Goal: Task Accomplishment & Management: Complete application form

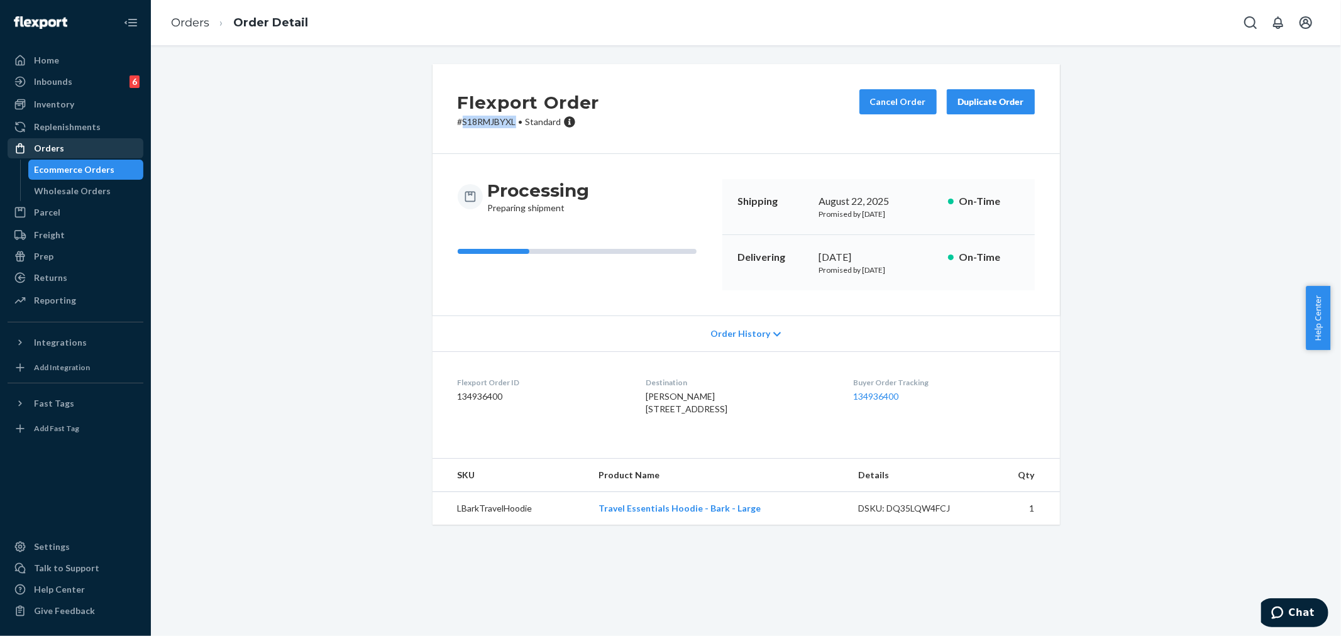
click at [55, 136] on link "Replenishments" at bounding box center [76, 127] width 136 height 20
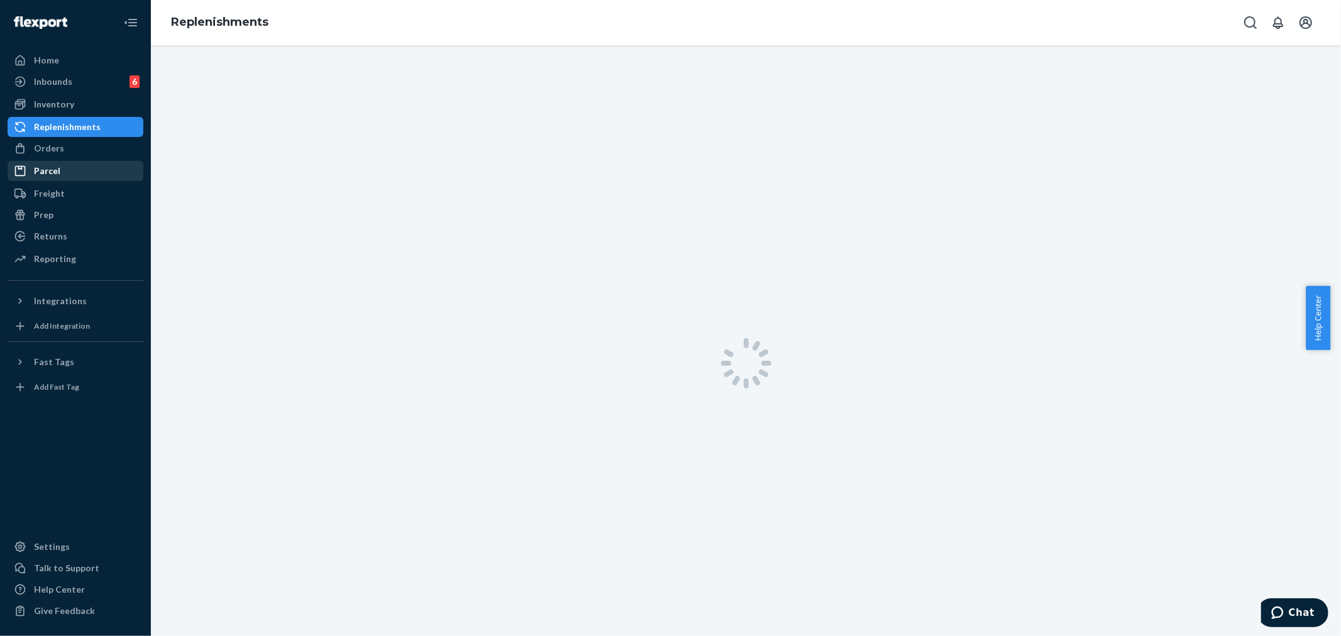
click at [59, 145] on div "Orders" at bounding box center [49, 148] width 30 height 13
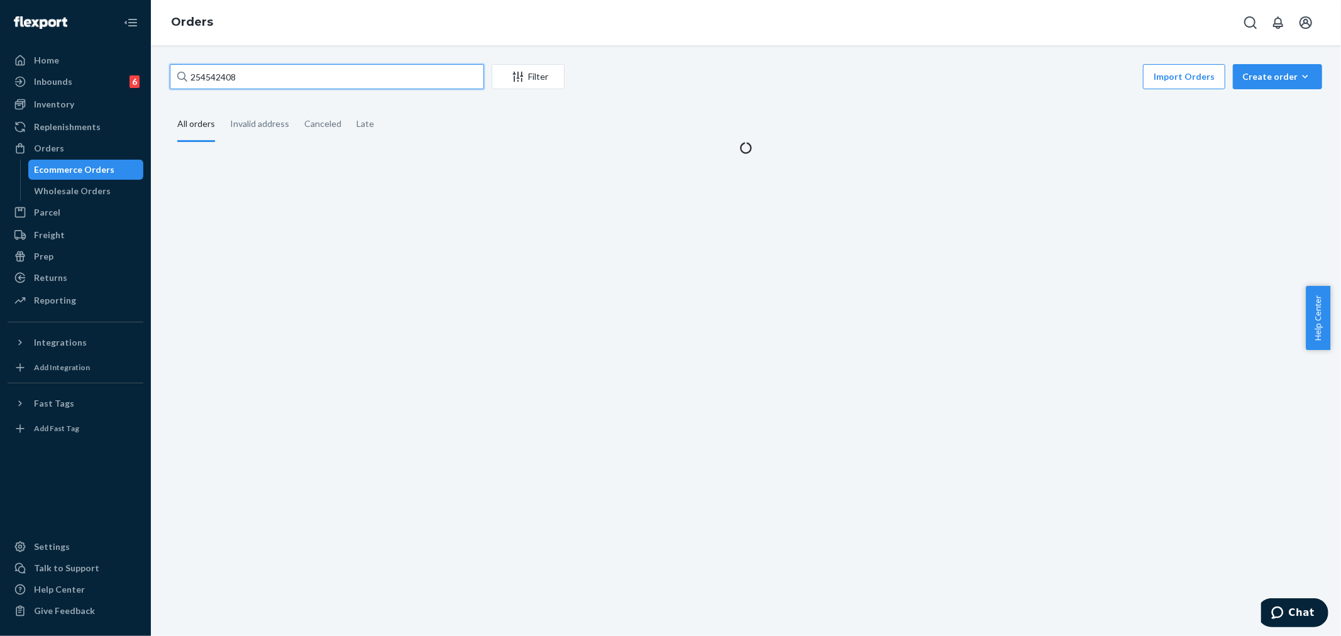
click at [218, 64] on input "254542408" at bounding box center [327, 76] width 314 height 25
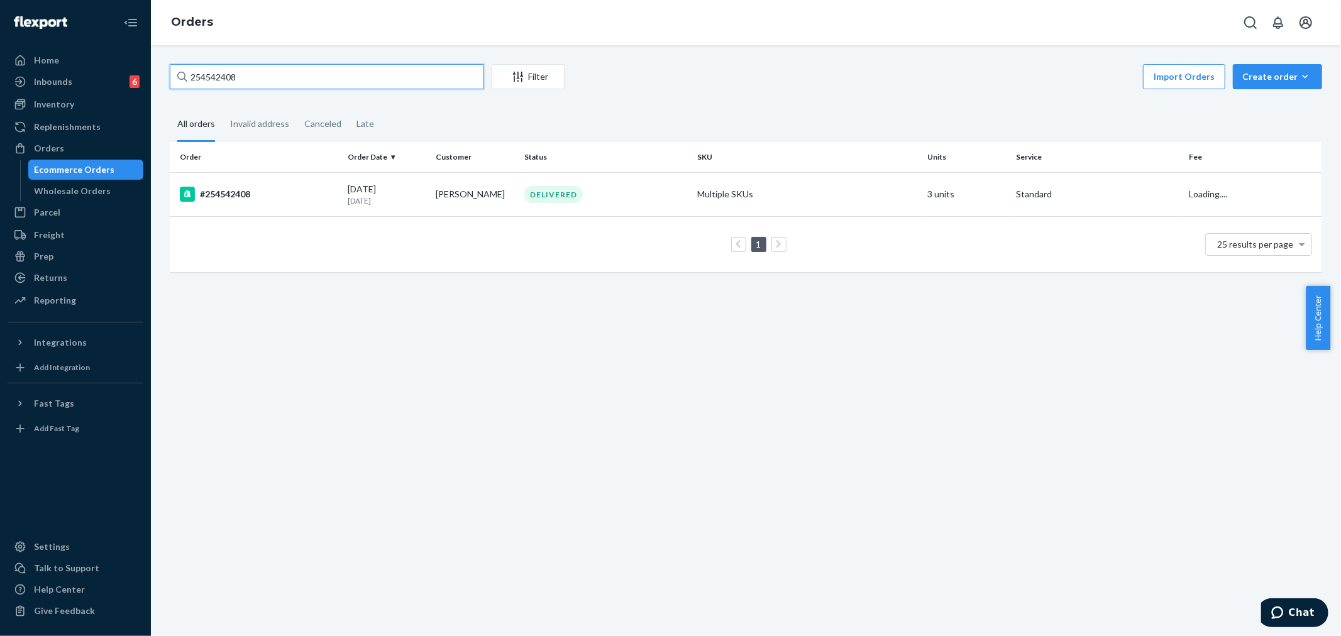
paste input "7109"
type input "254710908"
click at [262, 368] on div "254710908 Filter Import Orders Create order Ecommerce order Removal order All o…" at bounding box center [746, 340] width 1190 height 591
click at [600, 199] on div "DELIVERED" at bounding box center [606, 194] width 168 height 17
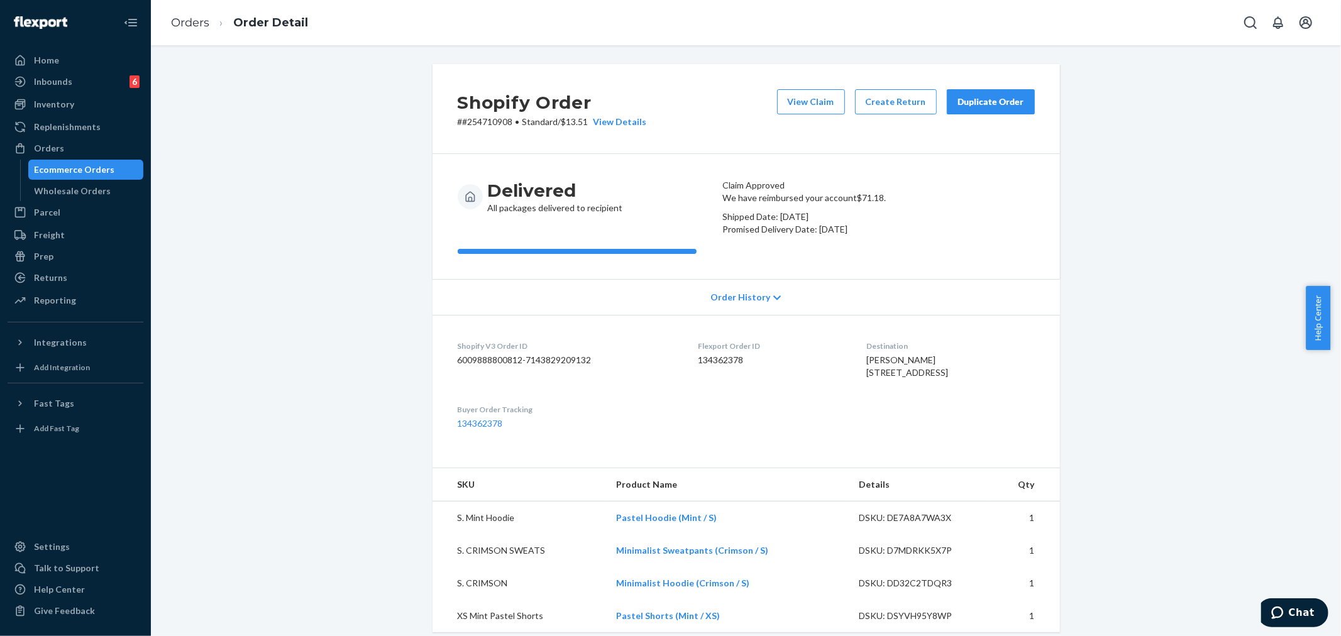
click at [971, 99] on div "Duplicate Order" at bounding box center [991, 102] width 67 height 13
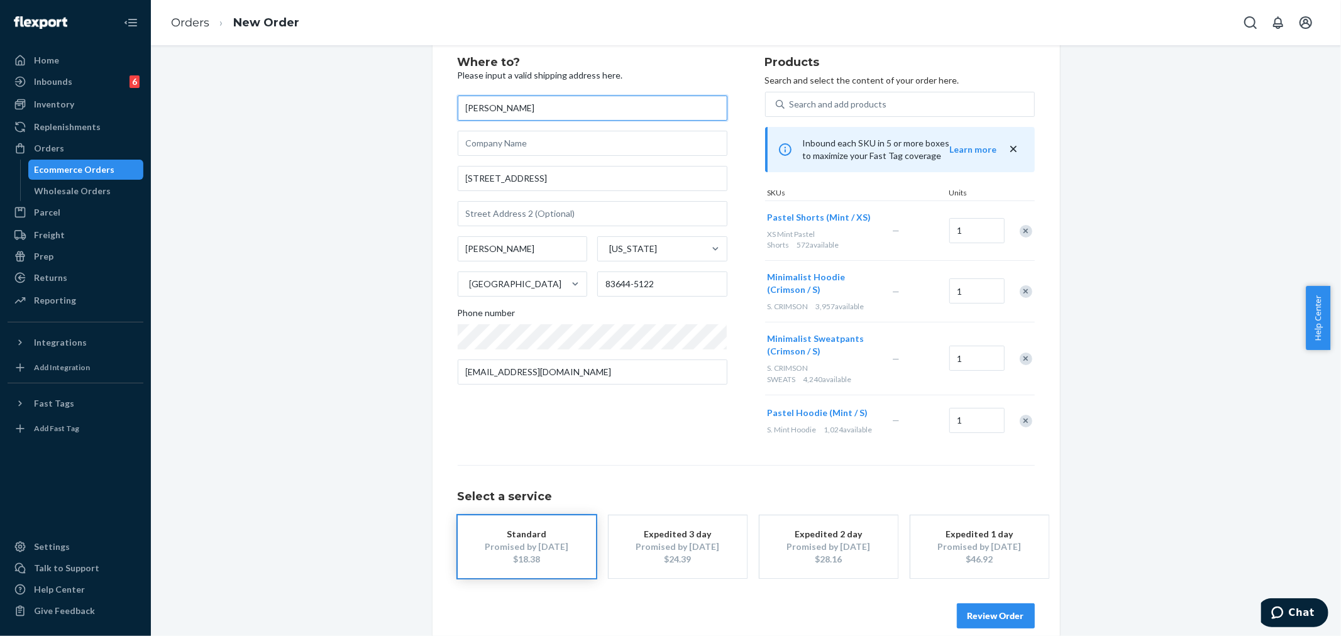
scroll to position [50, 0]
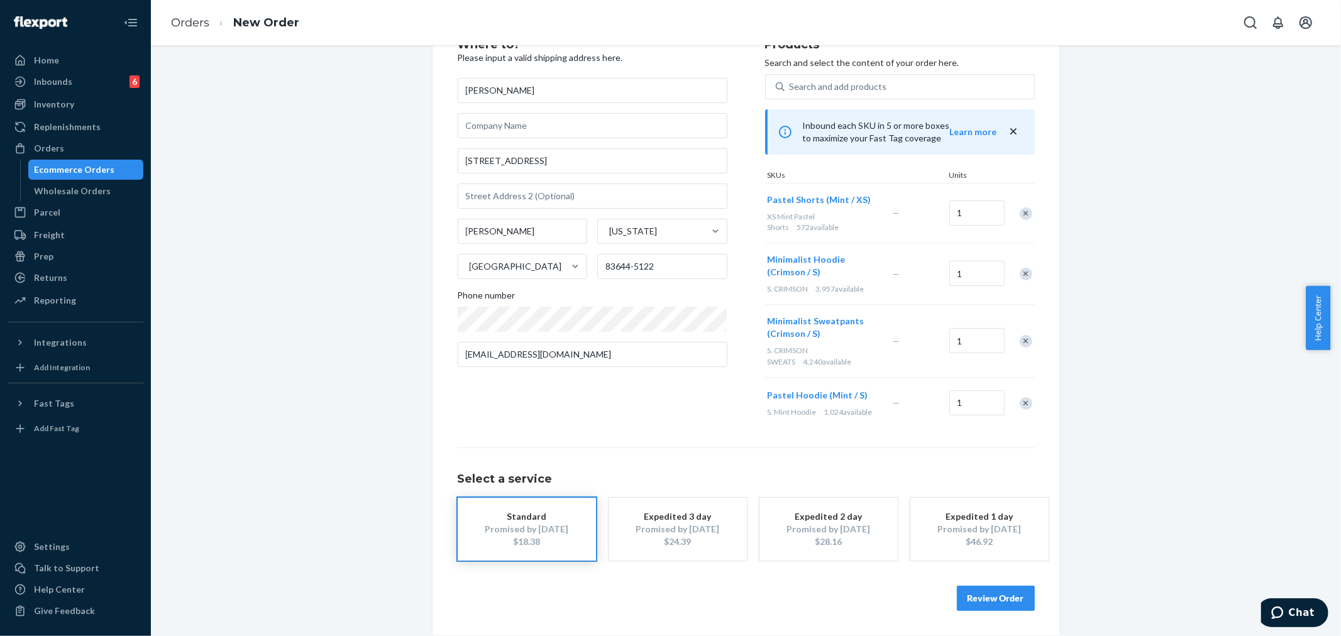
click at [983, 599] on button "Review Order" at bounding box center [996, 598] width 78 height 25
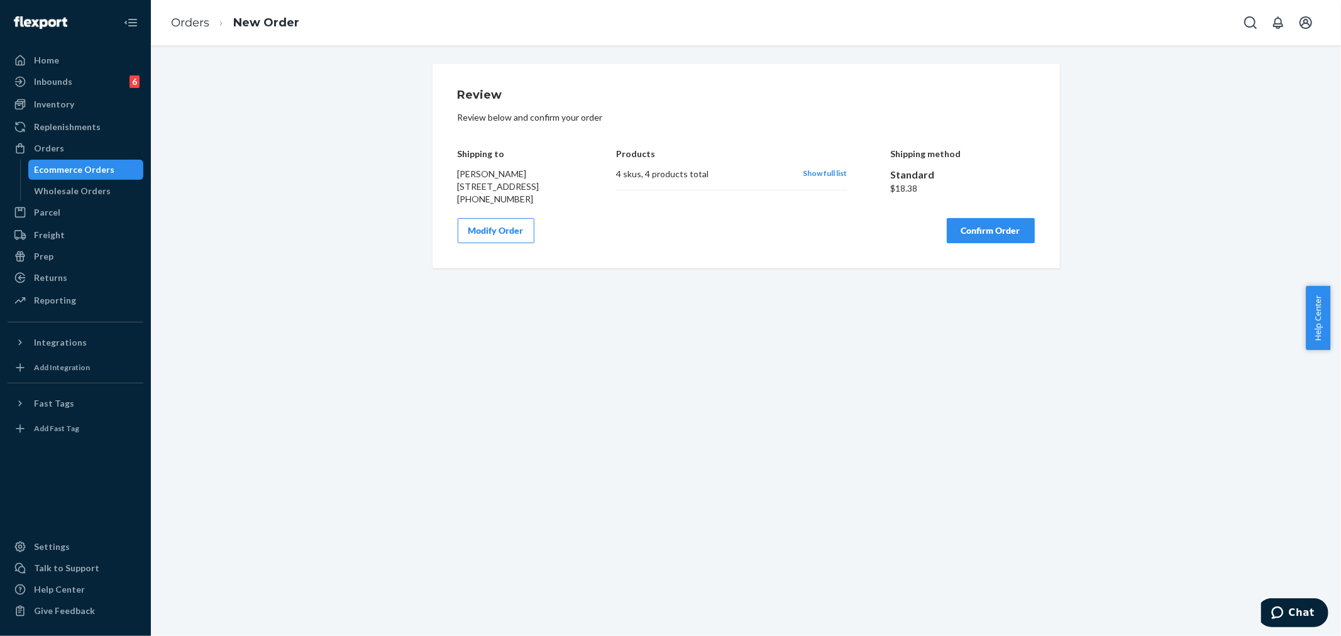
scroll to position [0, 0]
click at [966, 243] on button "Confirm Order" at bounding box center [991, 230] width 88 height 25
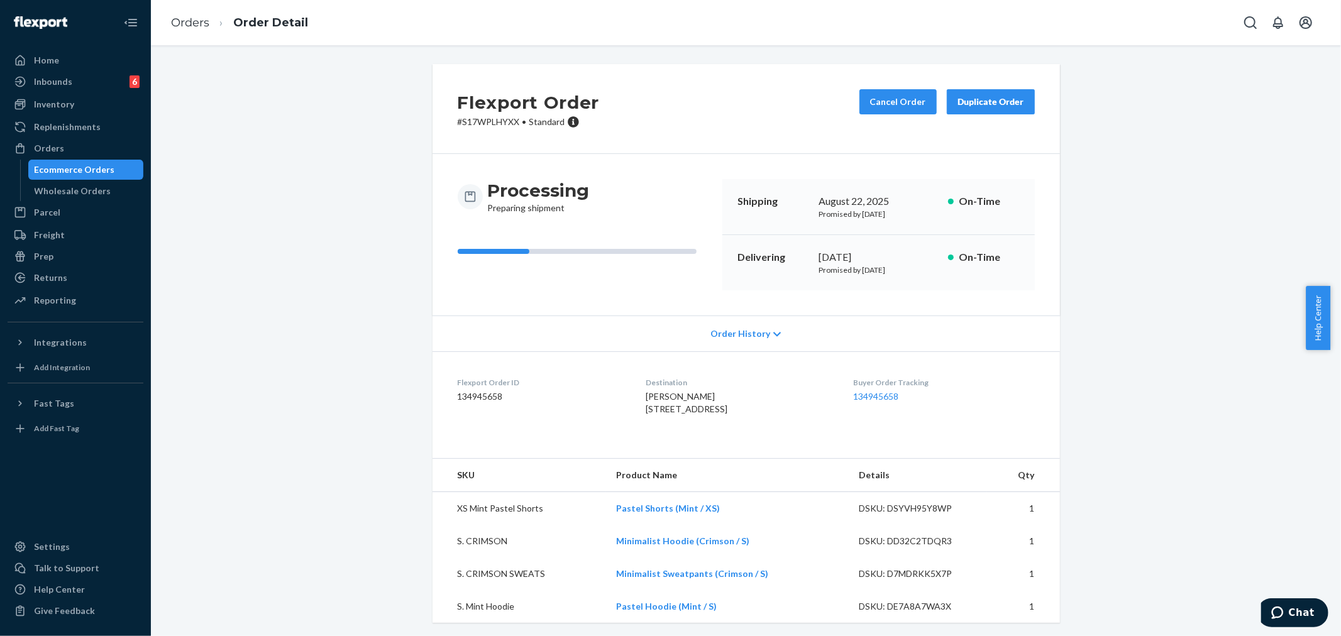
click at [469, 118] on p "# S17WPLHYXX • Standard" at bounding box center [529, 122] width 142 height 13
copy p "S17WPLHYXX"
drag, startPoint x: 36, startPoint y: 148, endPoint x: 62, endPoint y: 160, distance: 28.4
click at [36, 148] on div "Orders" at bounding box center [49, 148] width 30 height 13
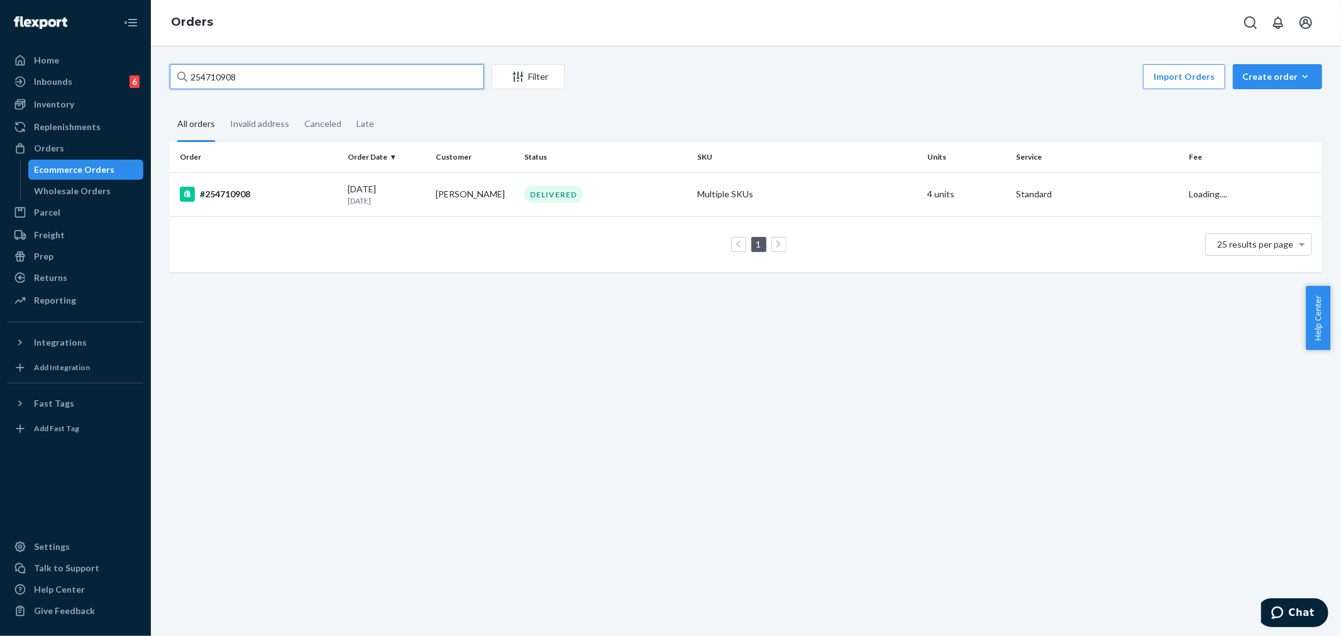
click at [209, 78] on input "254710908" at bounding box center [327, 76] width 314 height 25
paste input "434093"
type input "254434093"
click at [480, 203] on td "[PERSON_NAME]" at bounding box center [475, 194] width 89 height 44
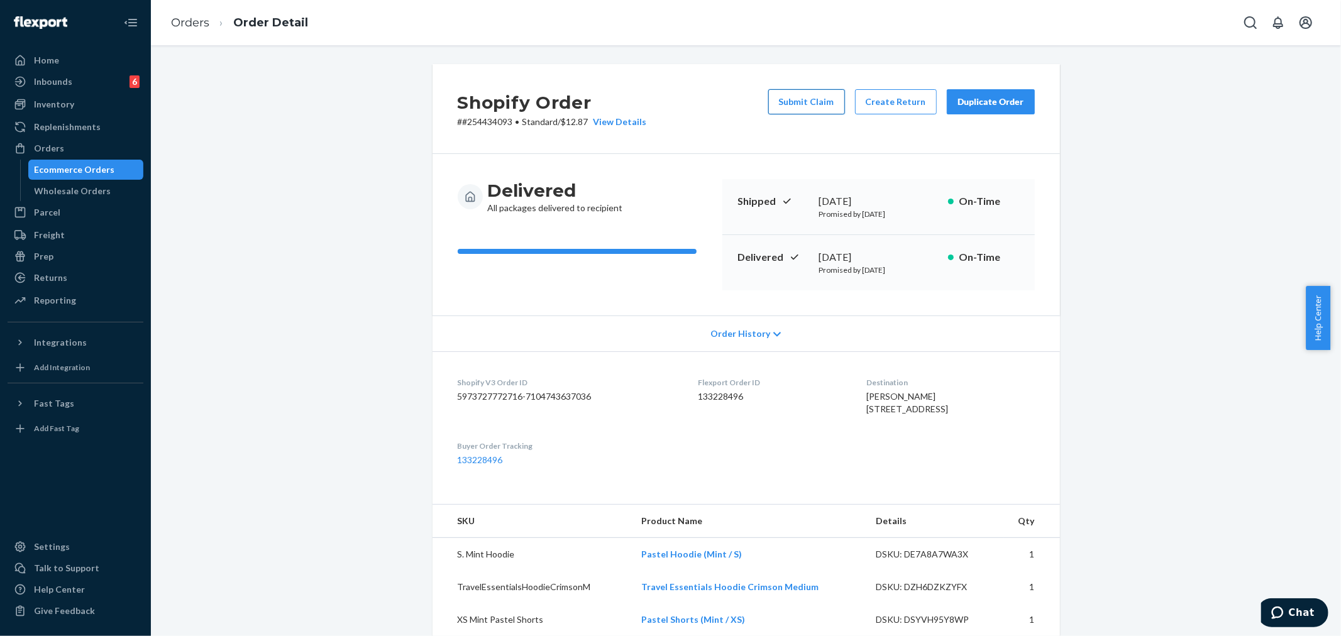
click at [807, 101] on button "Submit Claim" at bounding box center [806, 101] width 77 height 25
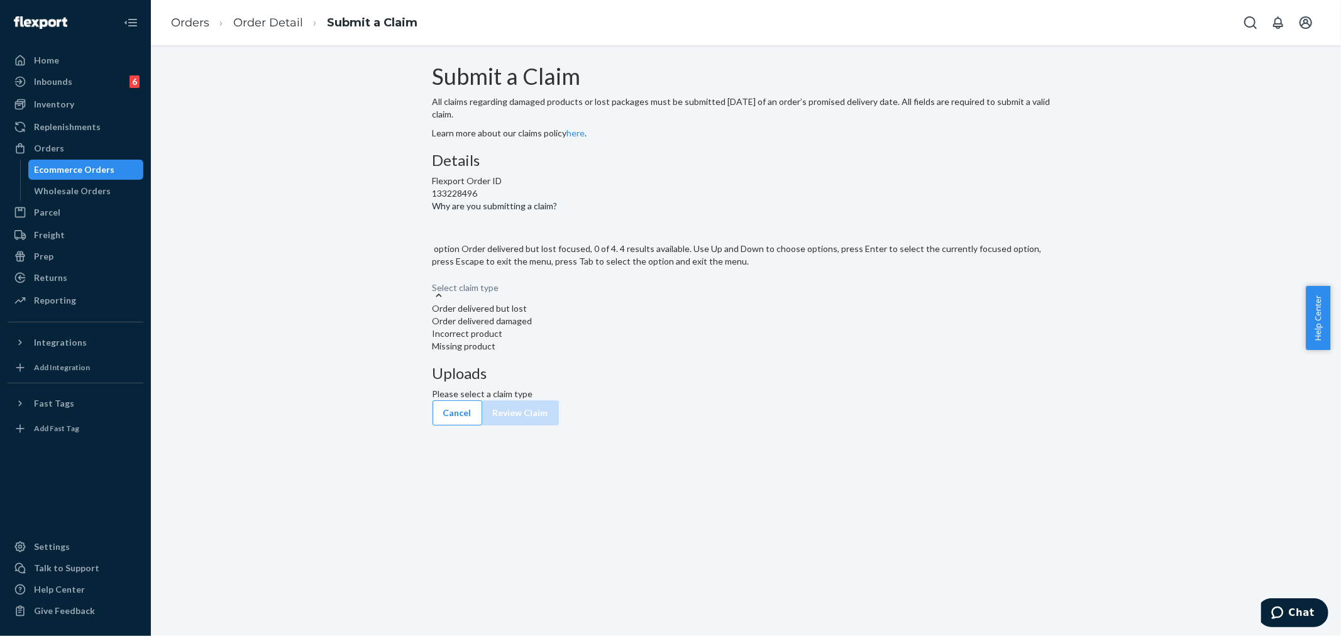
click at [663, 315] on div "Order delivered but lost" at bounding box center [746, 308] width 627 height 13
click at [434, 288] on input "Why are you submitting a claim? option Order delivered but lost focused, 0 of 4…" at bounding box center [433, 281] width 1 height 13
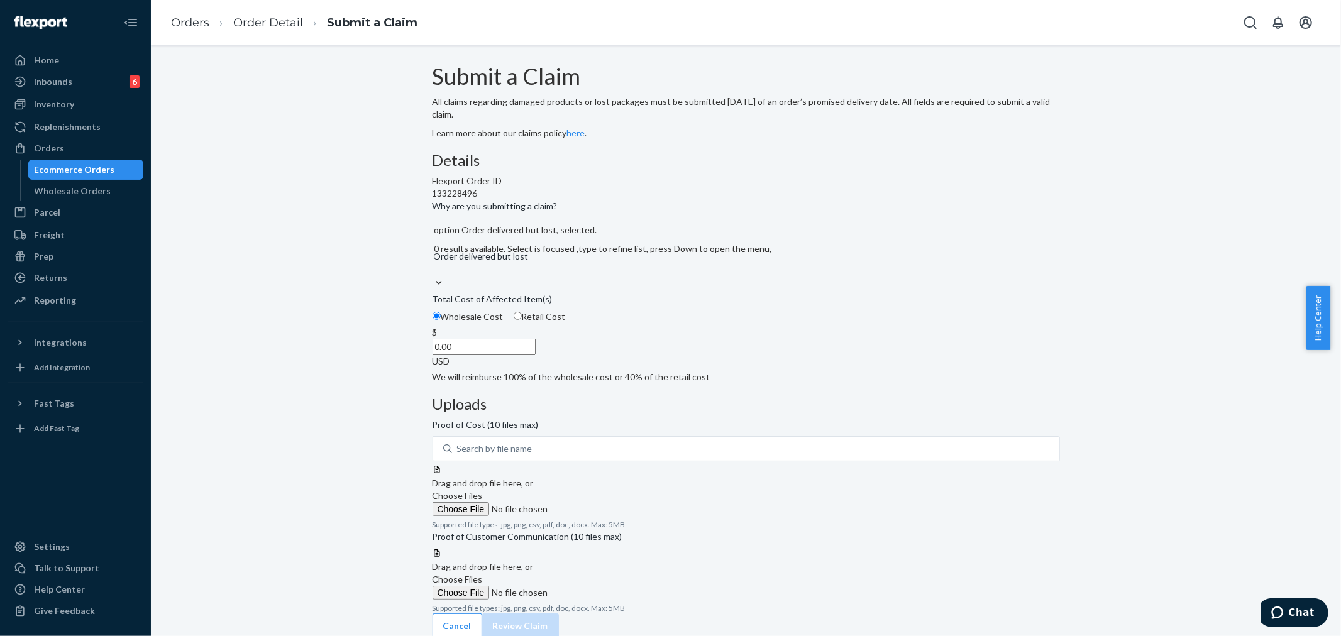
click at [536, 355] on input "0.00" at bounding box center [484, 347] width 103 height 16
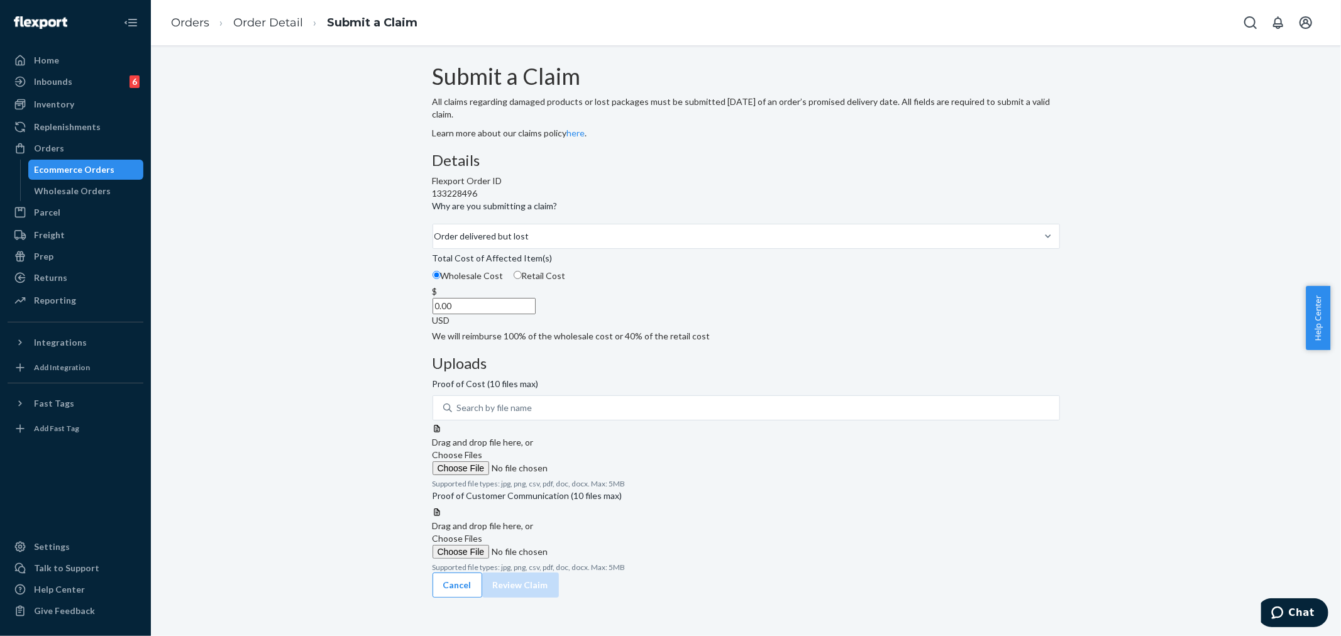
click at [483, 450] on span "Choose Files" at bounding box center [458, 455] width 50 height 11
click at [604, 461] on input "Choose Files" at bounding box center [518, 468] width 171 height 14
click at [483, 450] on span "Choose Files" at bounding box center [458, 455] width 50 height 11
click at [604, 461] on input "Choose Files" at bounding box center [518, 468] width 171 height 14
click at [483, 450] on span "Choose Files" at bounding box center [458, 455] width 50 height 11
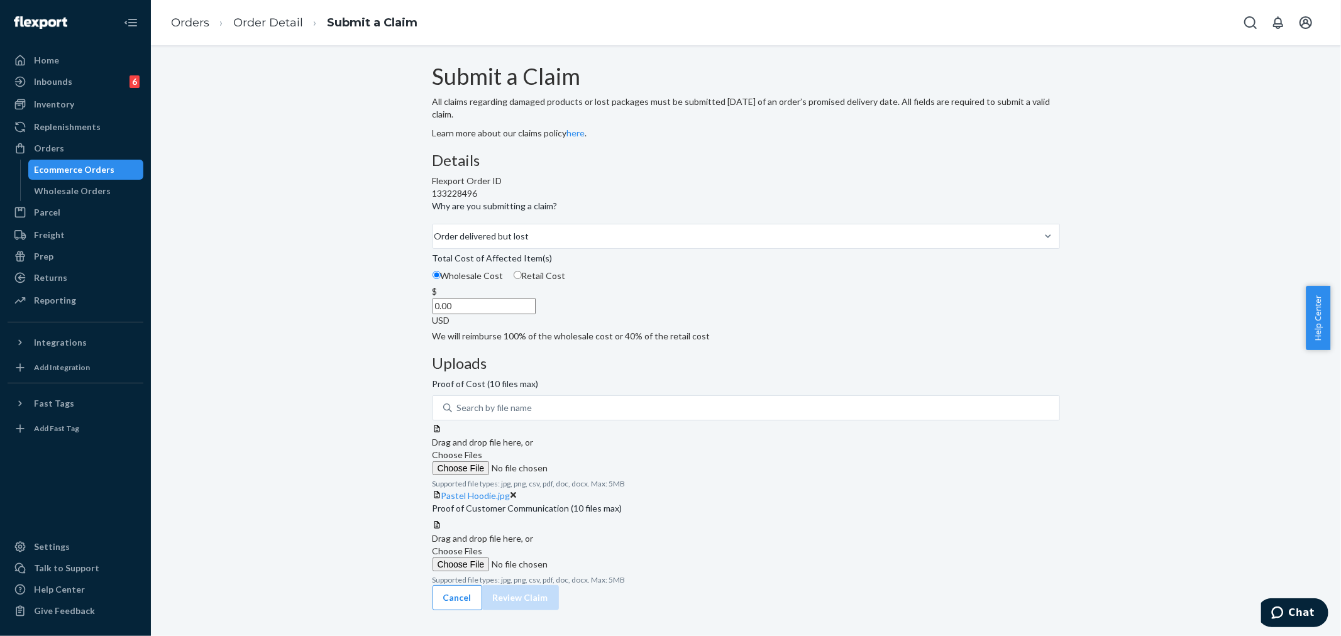
click at [604, 461] on input "Choose Files" at bounding box center [518, 468] width 171 height 14
click at [483, 450] on span "Choose Files" at bounding box center [458, 455] width 50 height 11
click at [604, 461] on input "Choose Files" at bounding box center [518, 468] width 171 height 14
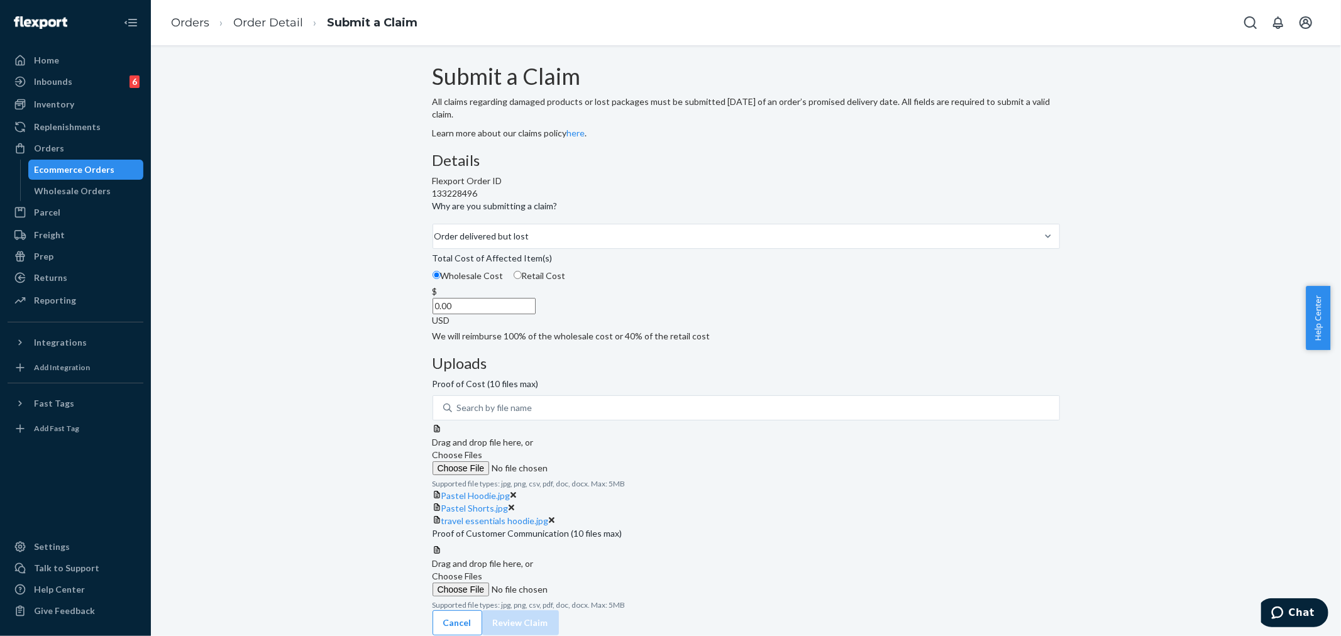
click at [401, 377] on div "Submit a Claim All claims regarding damaged products or lost packages must be s…" at bounding box center [745, 350] width 1171 height 572
click at [483, 450] on span "Choose Files" at bounding box center [458, 455] width 50 height 11
click at [604, 461] on input "Choose Files" at bounding box center [518, 468] width 171 height 14
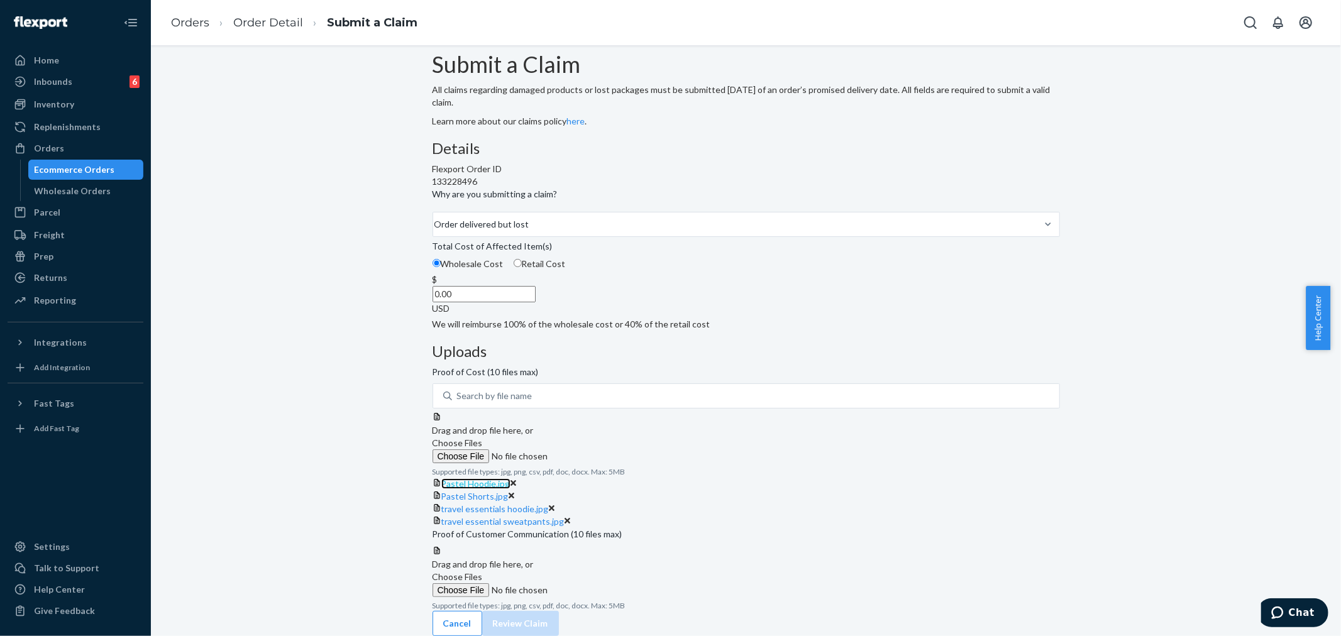
click at [511, 478] on span "Pastel Hoodie.jpg" at bounding box center [475, 483] width 69 height 11
click at [509, 491] on span "Pastel Shorts.jpg" at bounding box center [474, 496] width 67 height 11
click at [549, 504] on span "travel essentials hoodie.jpg" at bounding box center [495, 509] width 108 height 11
click at [565, 516] on span "travel essential sweatpants.jpg" at bounding box center [502, 521] width 123 height 11
click at [536, 286] on input "0.00" at bounding box center [484, 294] width 103 height 16
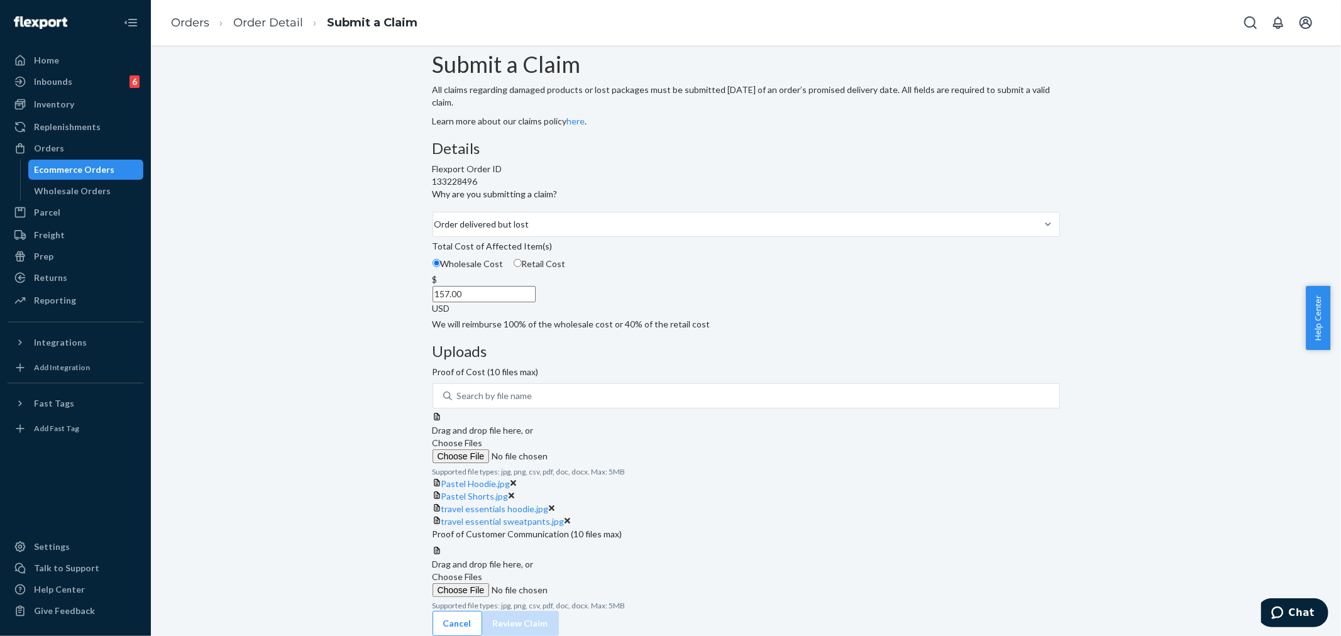
type input "157.00"
click at [483, 572] on span "Choose Files" at bounding box center [458, 577] width 50 height 11
click at [604, 583] on input "Choose Files" at bounding box center [518, 590] width 171 height 14
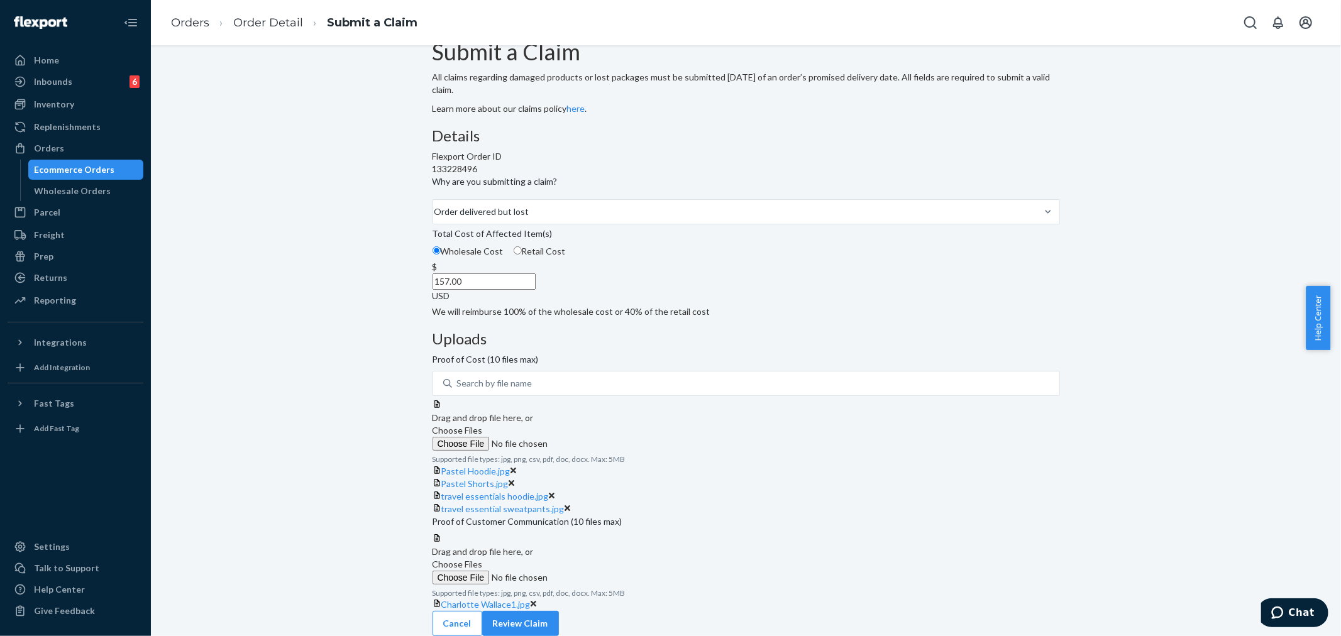
click at [604, 558] on label "Choose Files" at bounding box center [518, 571] width 171 height 26
click at [604, 571] on input "Choose Files" at bounding box center [518, 578] width 171 height 14
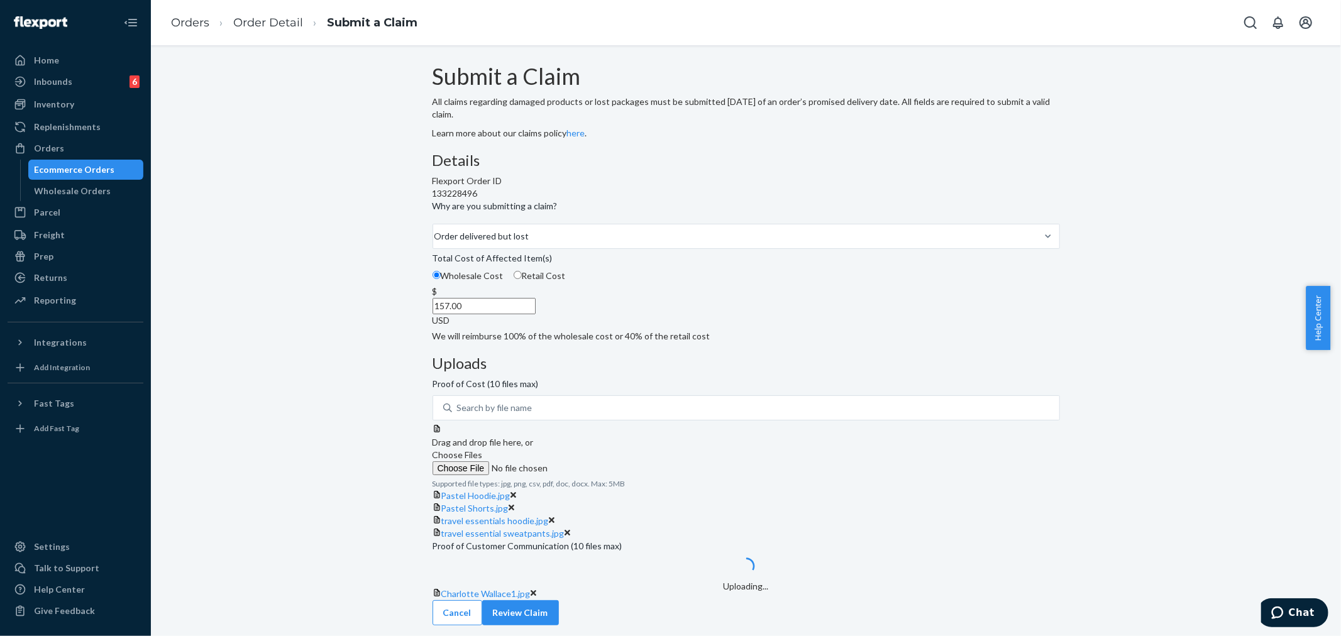
scroll to position [246, 0]
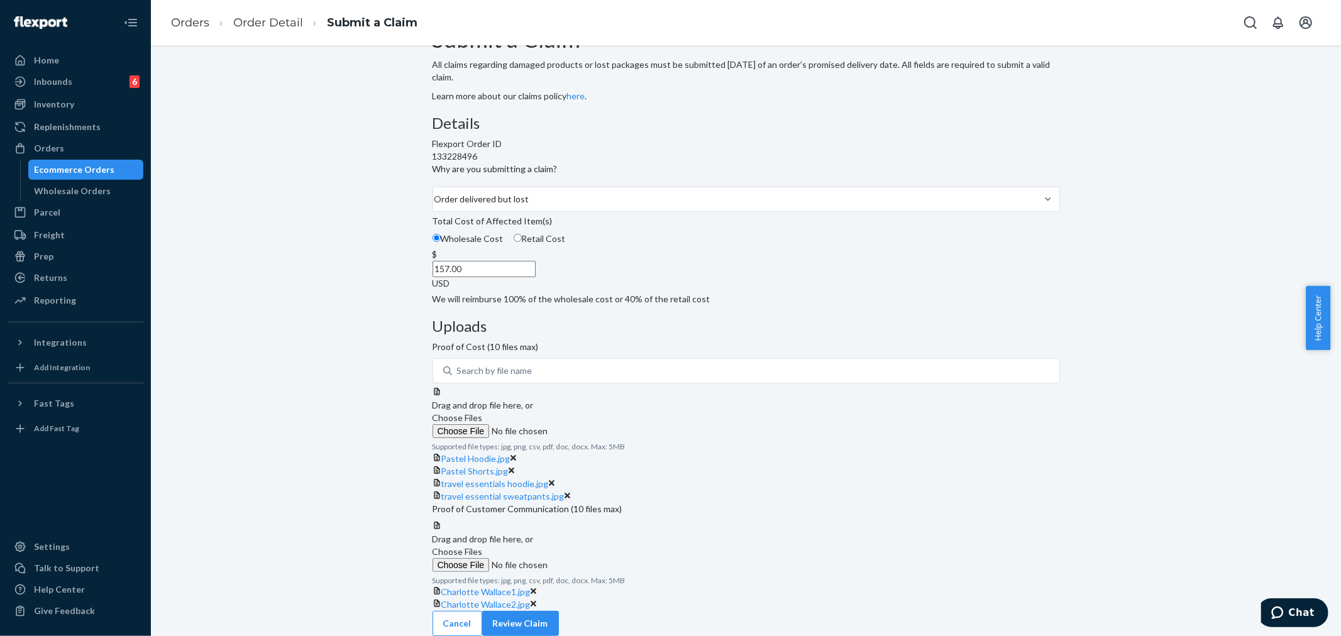
click at [483, 546] on span "Choose Files" at bounding box center [458, 551] width 50 height 11
click at [604, 558] on input "Choose Files" at bounding box center [518, 565] width 171 height 14
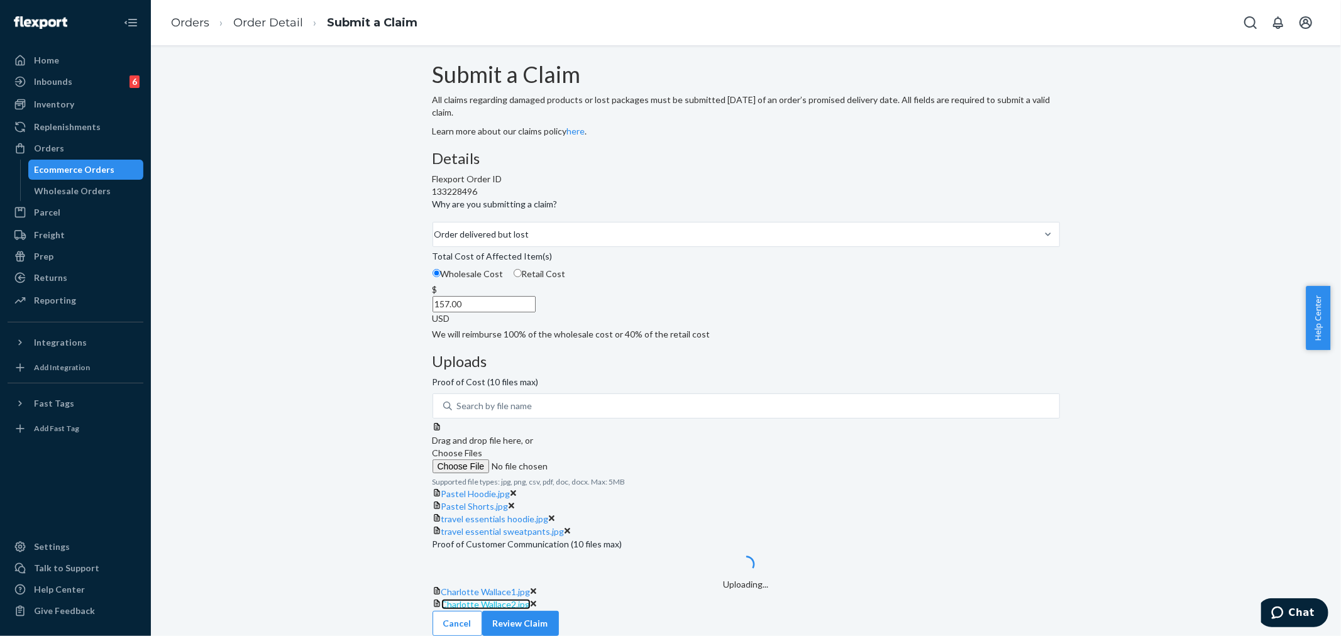
click at [531, 599] on span "Charlotte Wallace2.jpg" at bounding box center [485, 604] width 89 height 11
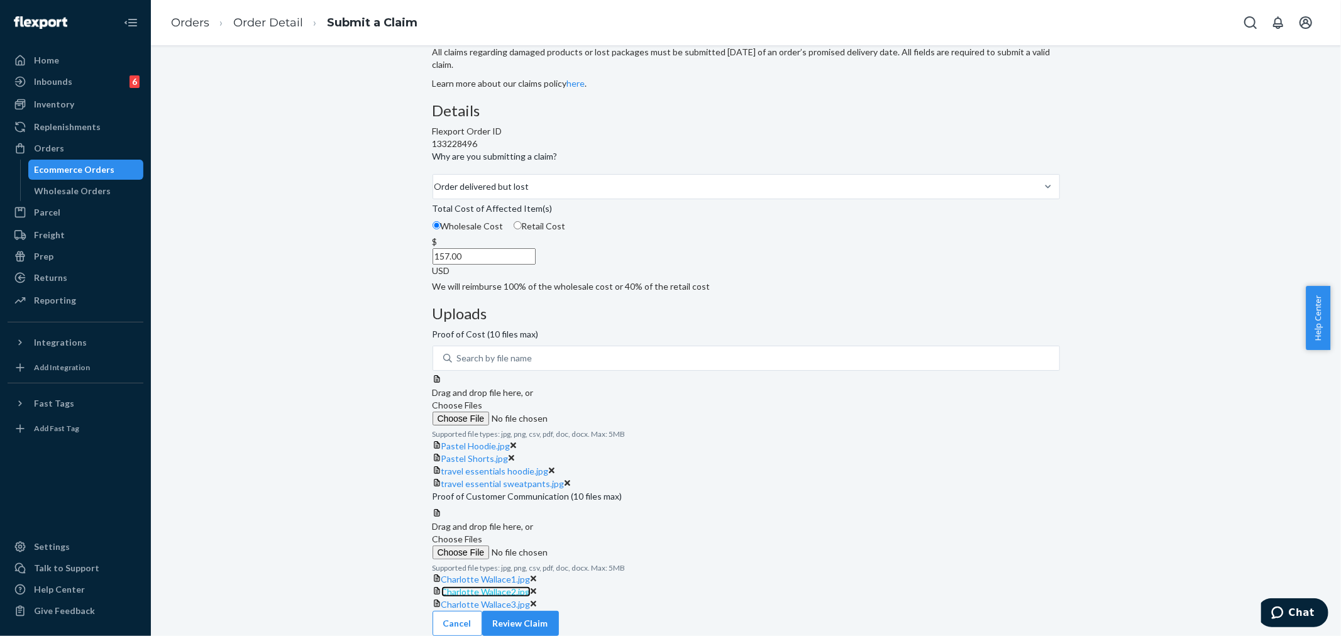
scroll to position [344, 0]
click at [531, 599] on span "Charlotte Wallace3.jpg" at bounding box center [485, 604] width 89 height 11
click at [559, 612] on button "Review Claim" at bounding box center [520, 623] width 77 height 25
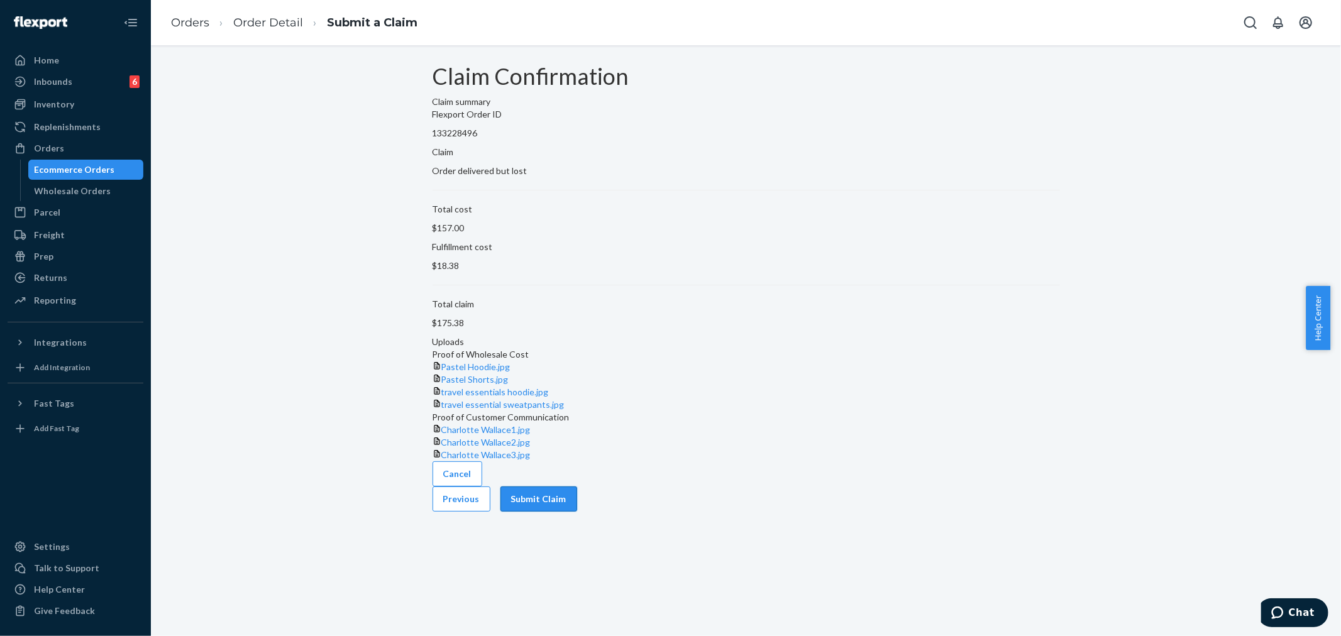
click at [577, 512] on button "Submit Claim" at bounding box center [538, 499] width 77 height 25
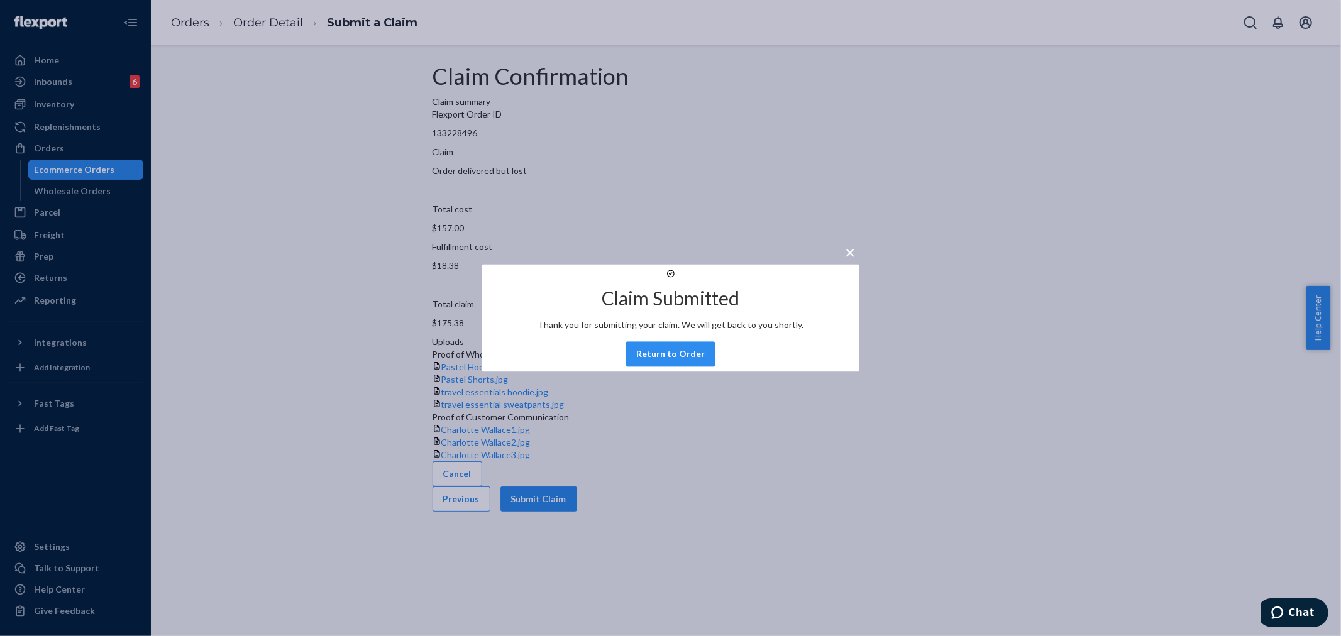
click at [661, 367] on button "Return to Order" at bounding box center [671, 354] width 90 height 25
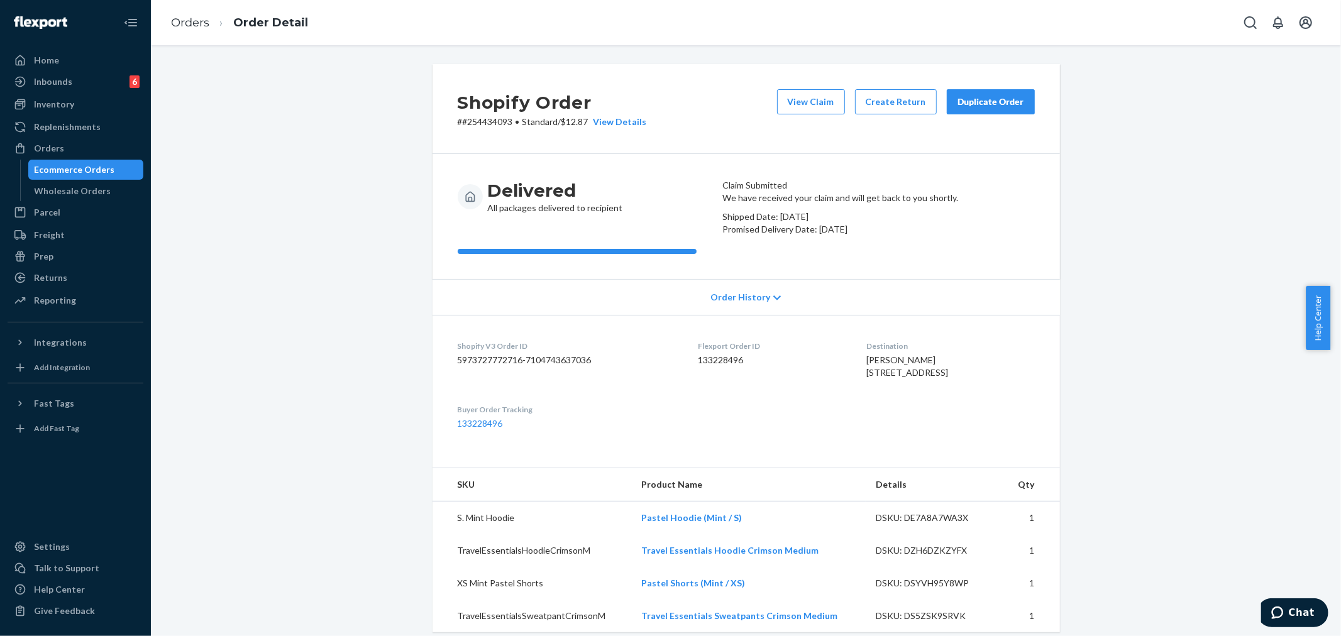
click at [479, 119] on p "# #254434093 • Standard / $12.87 View Details" at bounding box center [552, 122] width 189 height 13
click at [480, 121] on p "# #254434093 • Standard / $12.87 View Details" at bounding box center [552, 122] width 189 height 13
copy p "254434093"
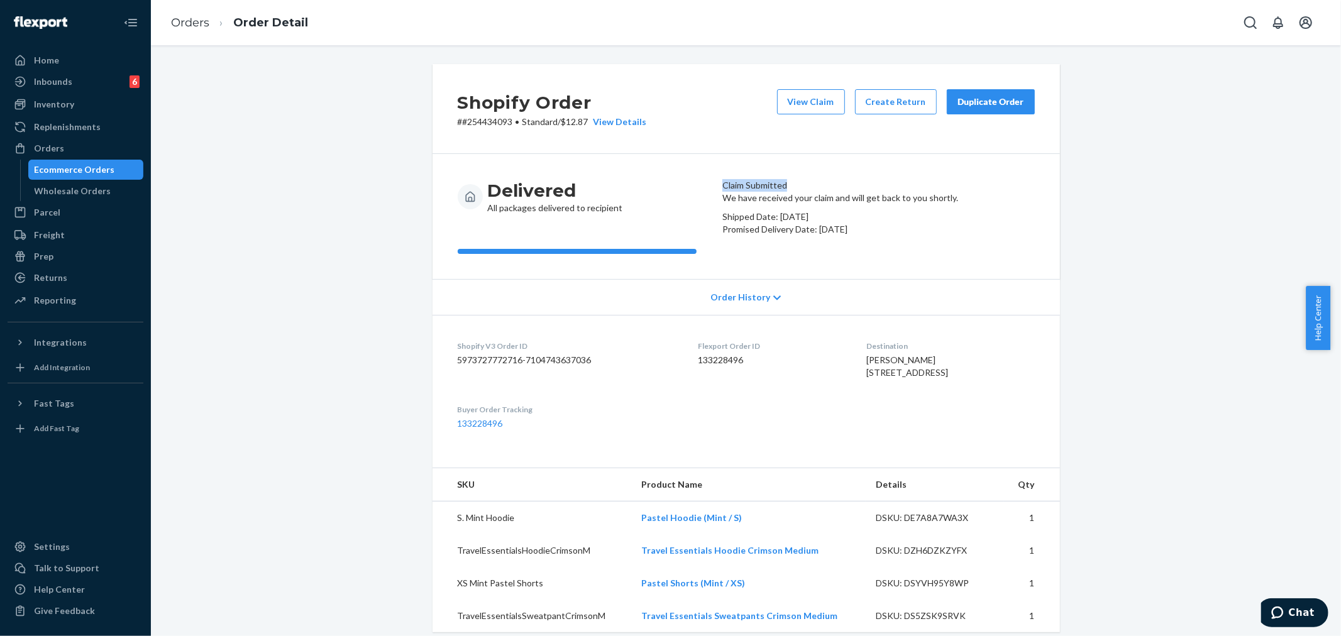
drag, startPoint x: 727, startPoint y: 193, endPoint x: 819, endPoint y: 194, distance: 91.2
click at [819, 192] on header "Claim Submitted" at bounding box center [878, 185] width 312 height 13
copy header "Claim Submitted"
drag, startPoint x: 74, startPoint y: 146, endPoint x: 147, endPoint y: 199, distance: 90.6
click at [74, 146] on div "Orders" at bounding box center [75, 149] width 133 height 18
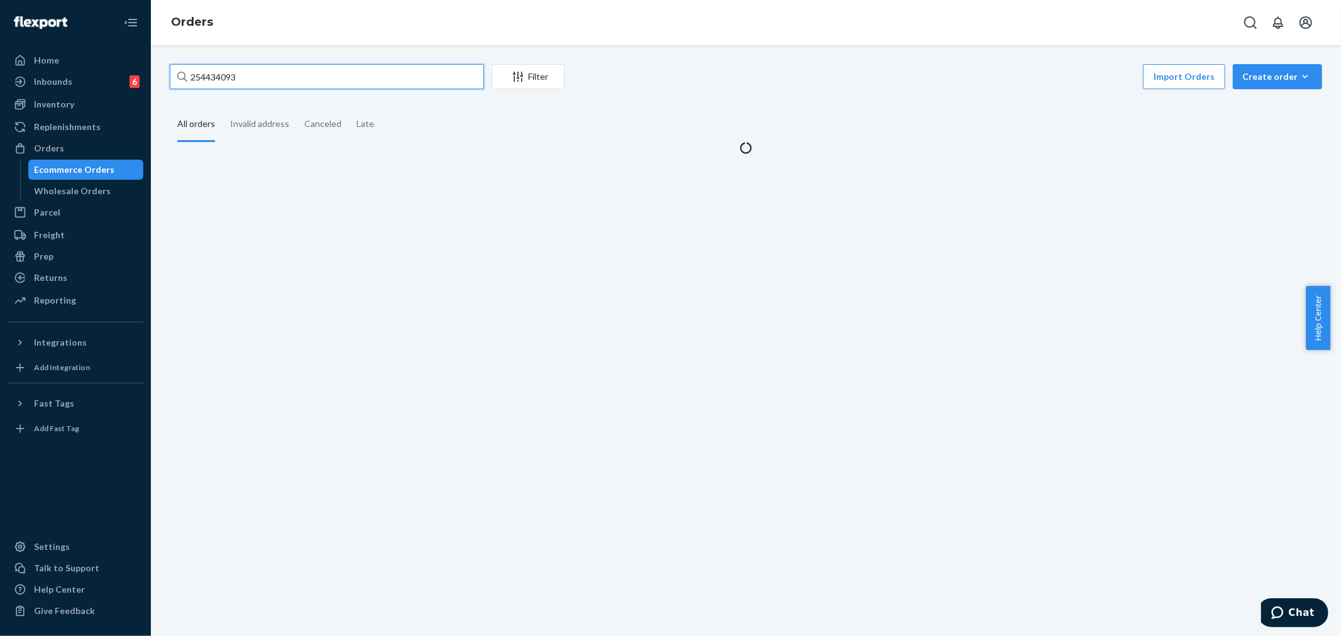
click at [214, 77] on input "254434093" at bounding box center [327, 76] width 314 height 25
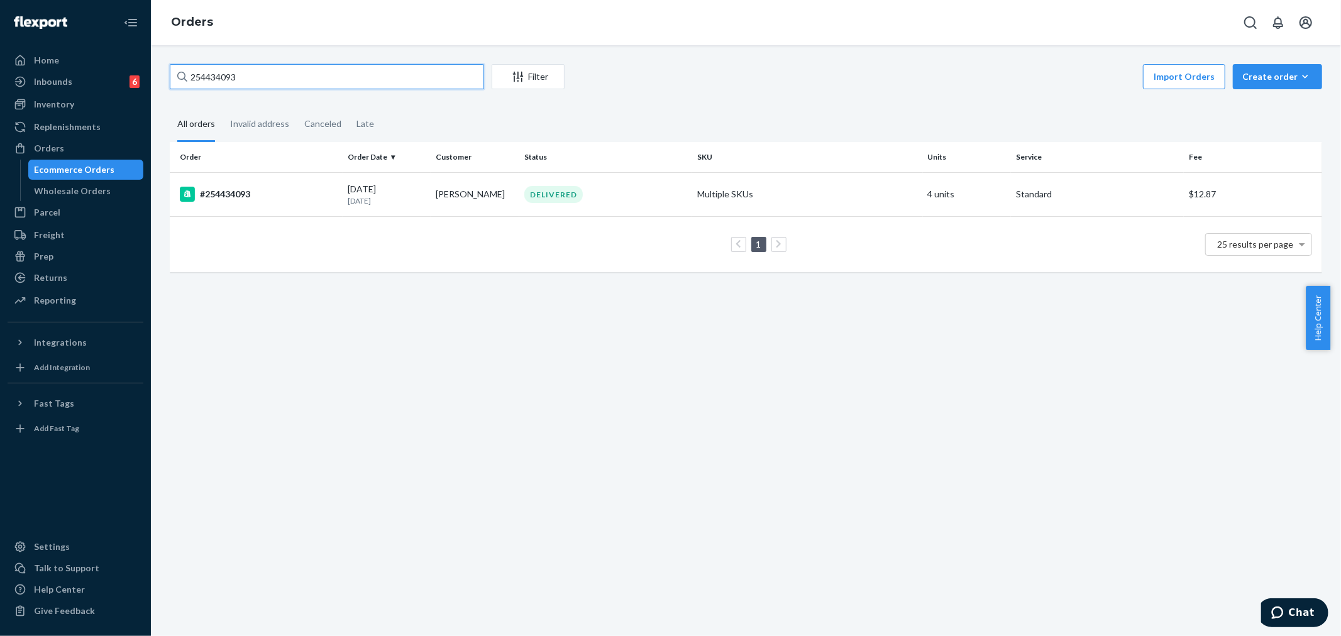
paste input "776747"
type input "254776747"
click at [473, 185] on td "[PERSON_NAME]" at bounding box center [475, 194] width 89 height 44
